Goal: Find specific page/section: Find specific page/section

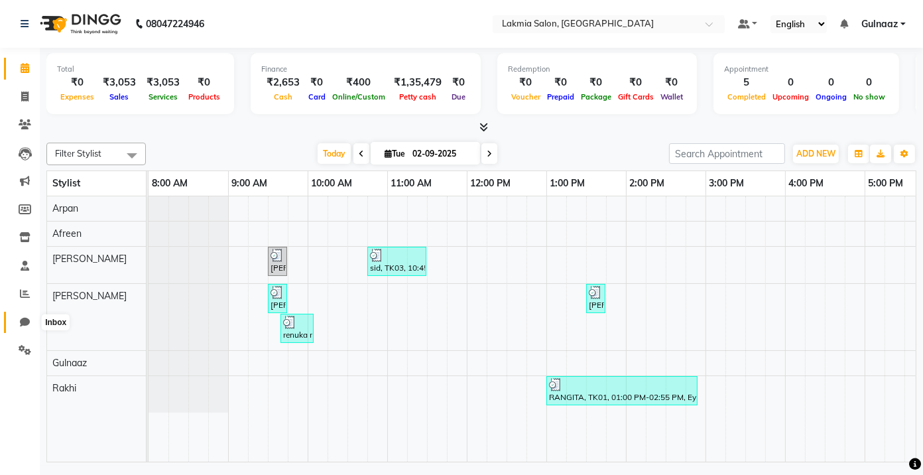
click at [23, 319] on icon at bounding box center [25, 322] width 10 height 10
select select "100"
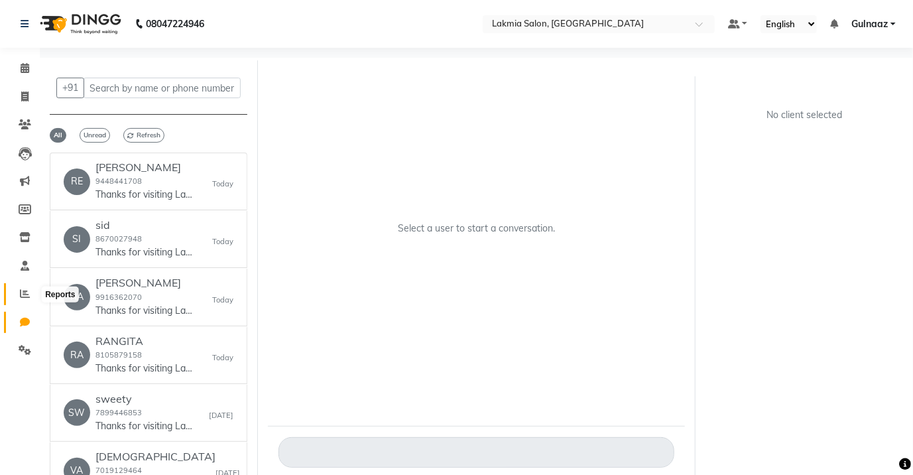
click at [23, 292] on icon at bounding box center [25, 294] width 10 height 10
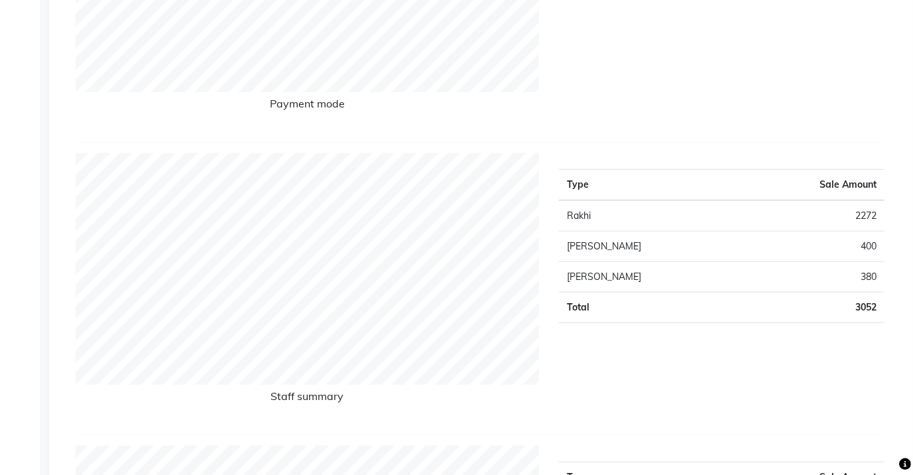
scroll to position [380, 0]
